Goal: Book appointment/travel/reservation

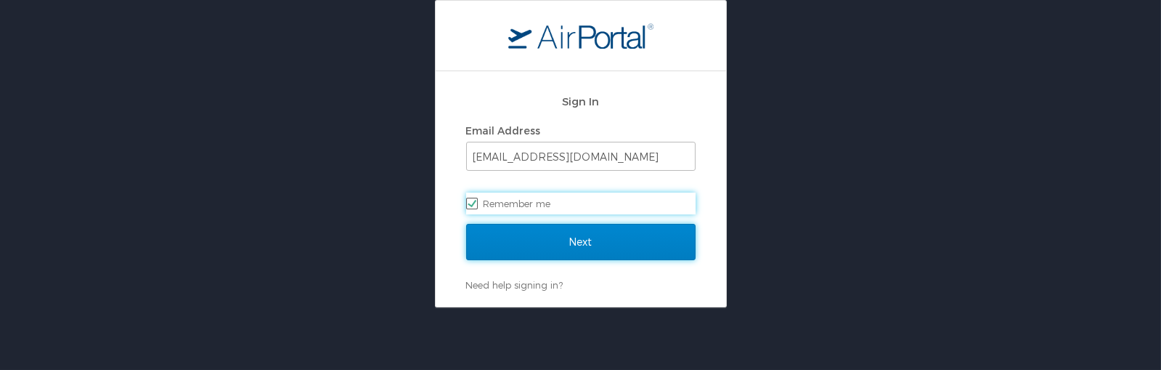
click at [544, 227] on input "Next" at bounding box center [580, 242] width 229 height 36
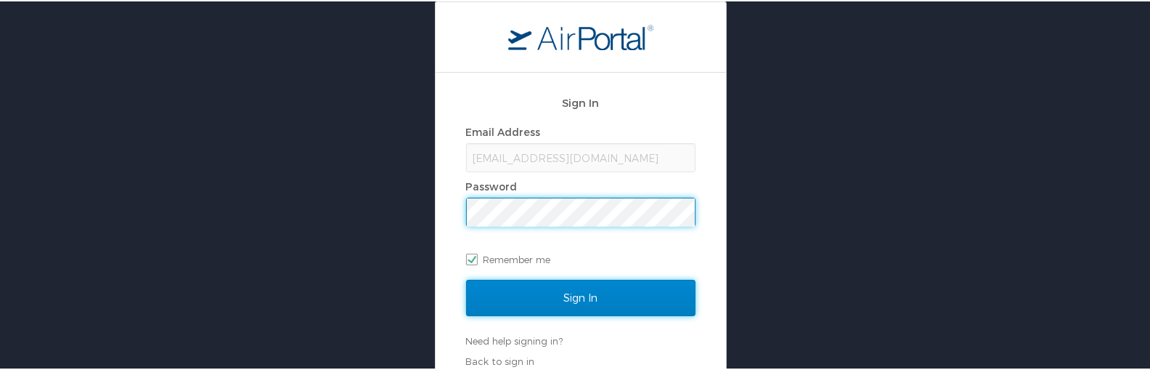
click at [532, 309] on input "Sign In" at bounding box center [580, 296] width 229 height 36
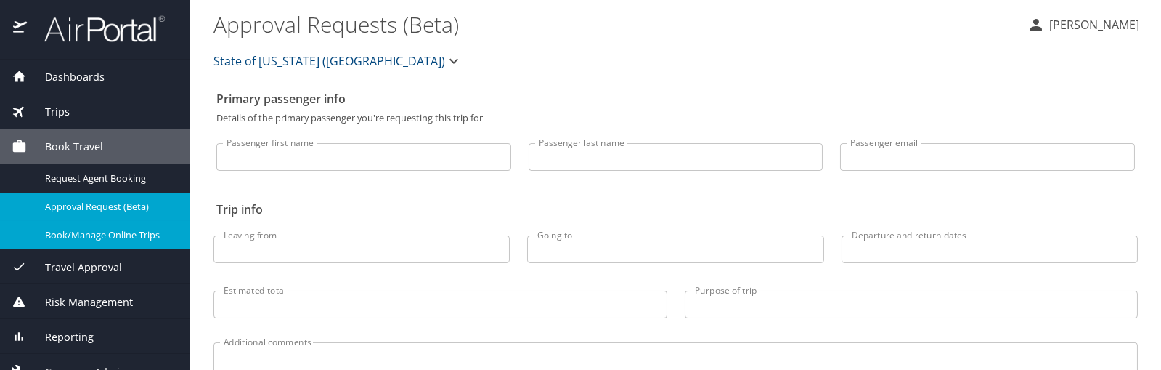
click at [84, 243] on link "Book/Manage Online Trips" at bounding box center [95, 235] width 190 height 28
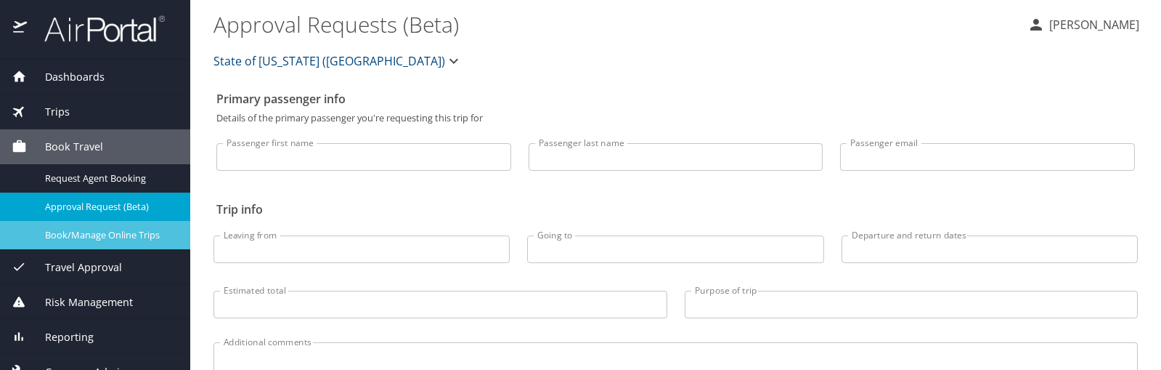
click at [102, 233] on span "Book/Manage Online Trips" at bounding box center [109, 235] width 128 height 14
